Goal: Communication & Community: Answer question/provide support

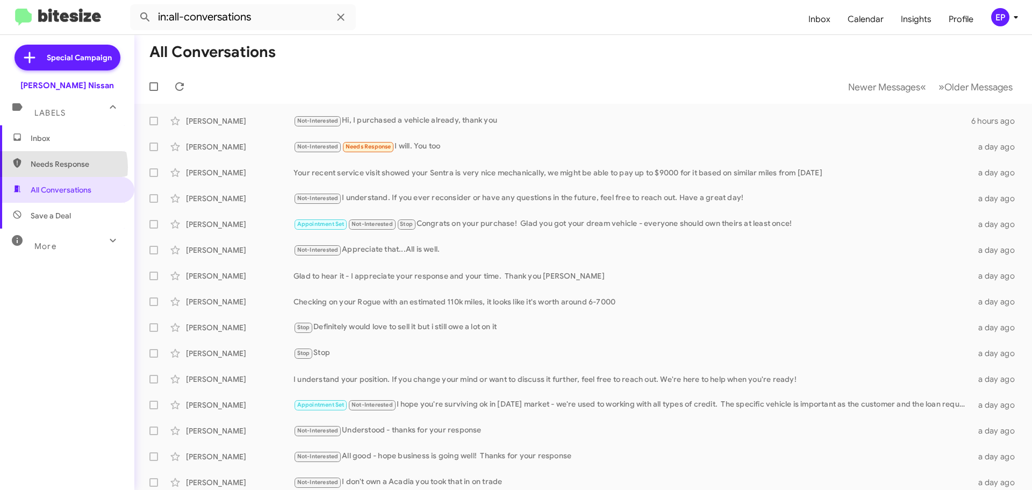
click at [55, 167] on span "Needs Response" at bounding box center [76, 164] width 91 height 11
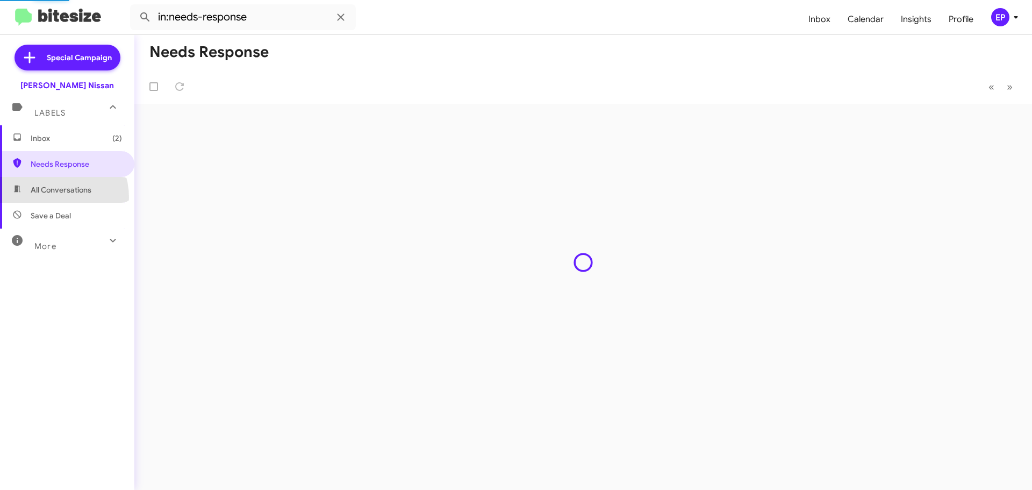
click at [51, 197] on span "All Conversations" at bounding box center [67, 190] width 134 height 26
type input "in:all-conversations"
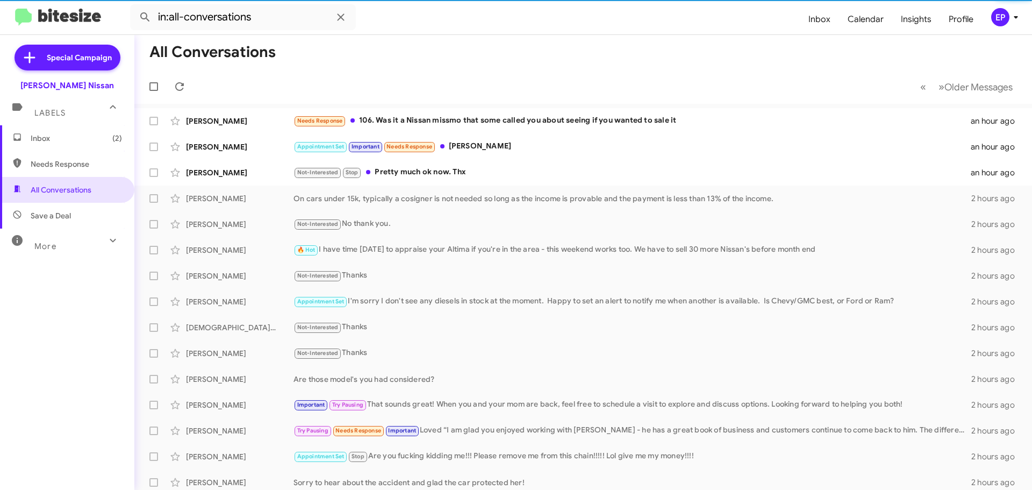
click at [62, 143] on span "Inbox (2)" at bounding box center [76, 138] width 91 height 11
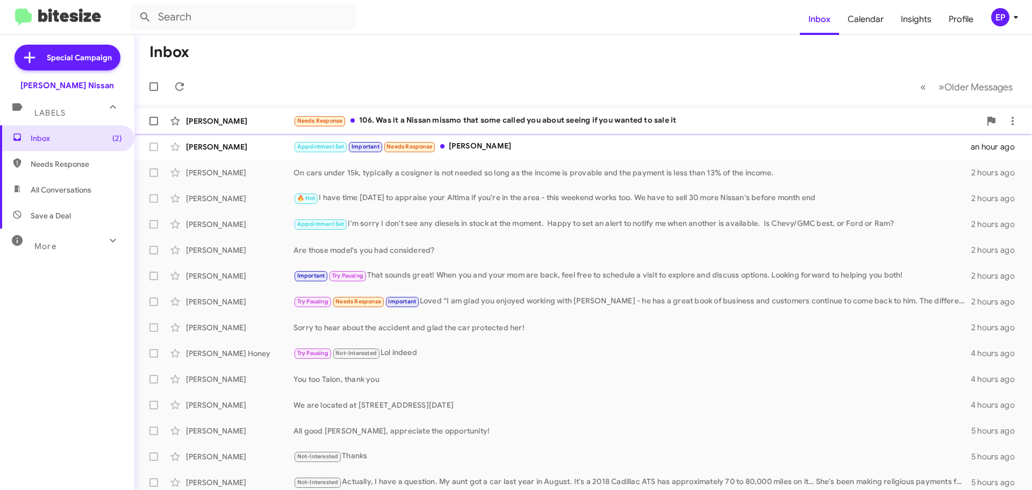
click at [386, 119] on div "Needs Response 106. Was it a Nissan missmo that some called you about seeing if…" at bounding box center [637, 121] width 687 height 12
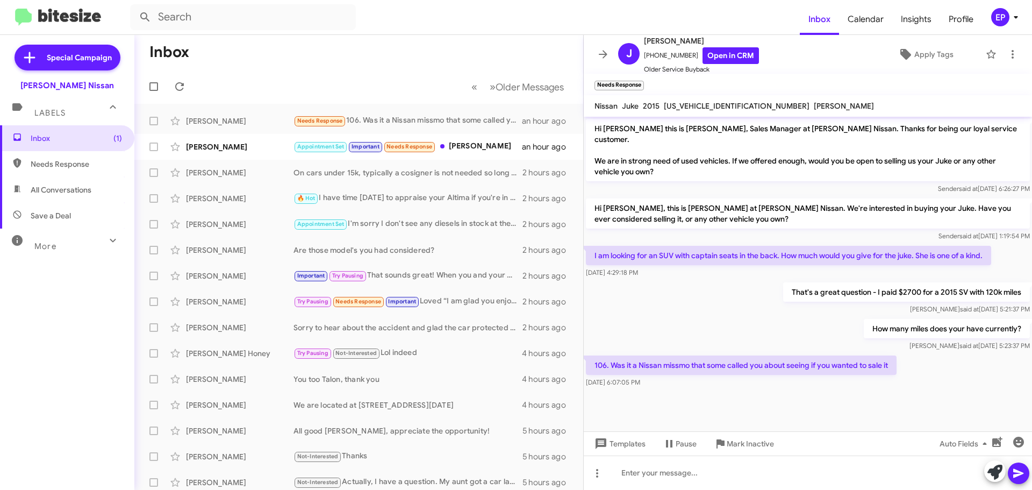
click at [732, 301] on div "That's a great question - I paid $2700 for a 2015 SV with 120k [PERSON_NAME] at…" at bounding box center [808, 298] width 448 height 37
click at [712, 317] on div "How many miles does your have currently? [PERSON_NAME] at [DATE] 5:23:37 PM" at bounding box center [808, 335] width 448 height 37
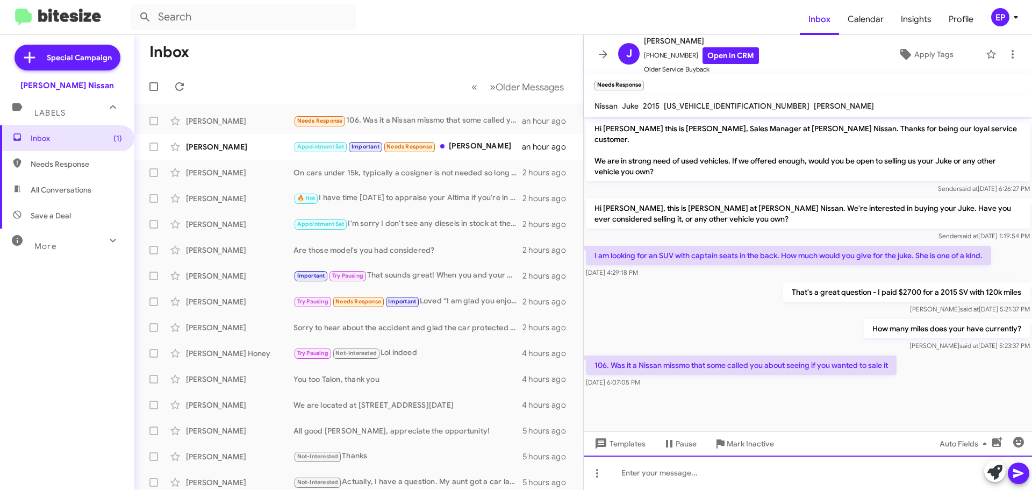
click at [705, 472] on div at bounding box center [808, 472] width 448 height 34
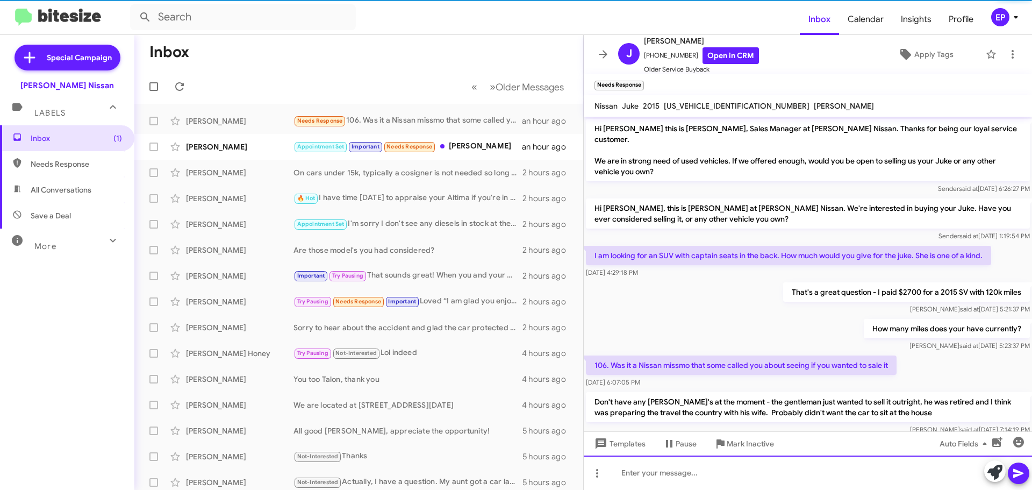
scroll to position [14, 0]
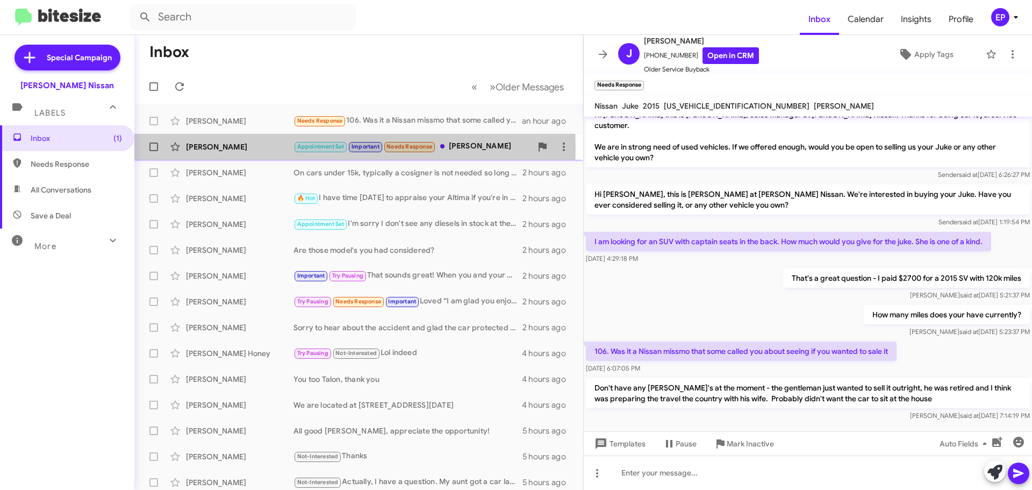
click at [217, 148] on div "[PERSON_NAME]" at bounding box center [240, 146] width 108 height 11
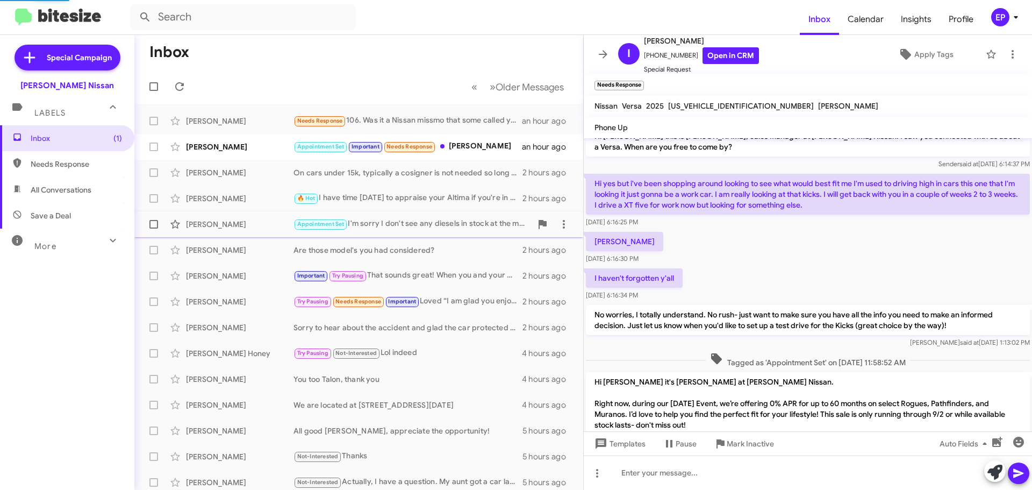
scroll to position [397, 0]
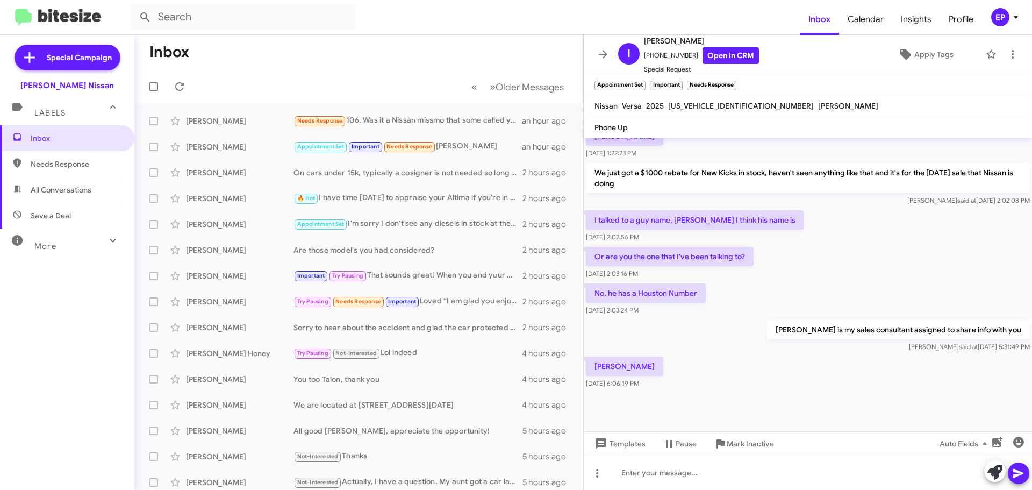
click at [730, 345] on div "[PERSON_NAME] is my sales consultant assigned to share info with you [PERSON_NA…" at bounding box center [808, 336] width 448 height 37
click at [731, 336] on div "[PERSON_NAME] is my sales consultant assigned to share info with you [PERSON_NA…" at bounding box center [808, 336] width 448 height 37
click at [846, 270] on div "Or are you the one that I've been talking to? [DATE] 2:03:16 PM" at bounding box center [808, 263] width 448 height 37
